Goal: Check status

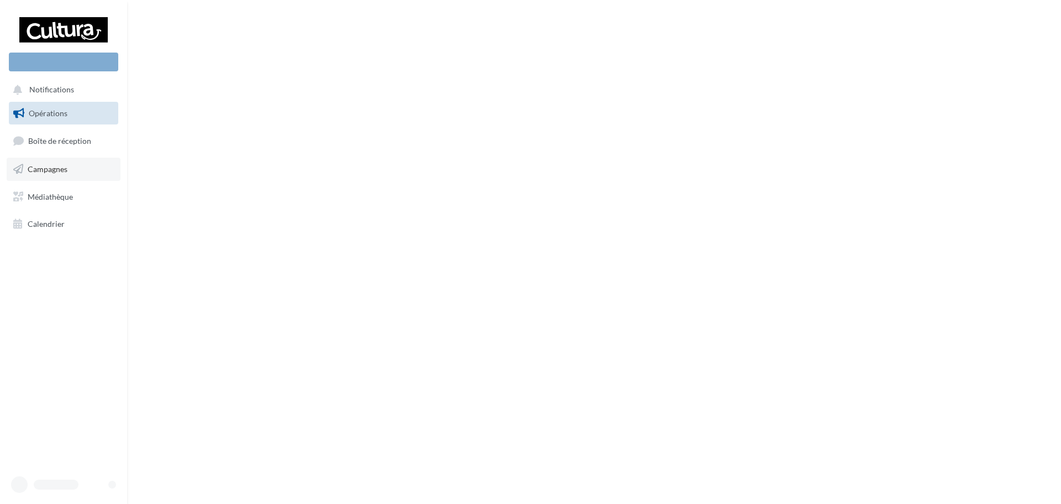
click at [76, 164] on link "Campagnes" at bounding box center [64, 169] width 114 height 23
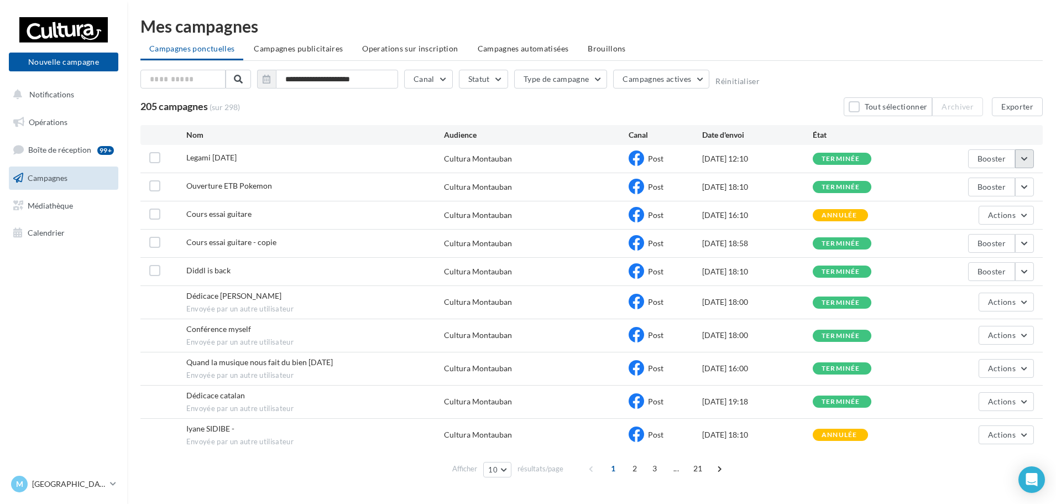
click at [1025, 163] on button "button" at bounding box center [1024, 158] width 19 height 19
click at [985, 180] on button "Voir les résultats" at bounding box center [978, 184] width 111 height 29
